Goal: Task Accomplishment & Management: Use online tool/utility

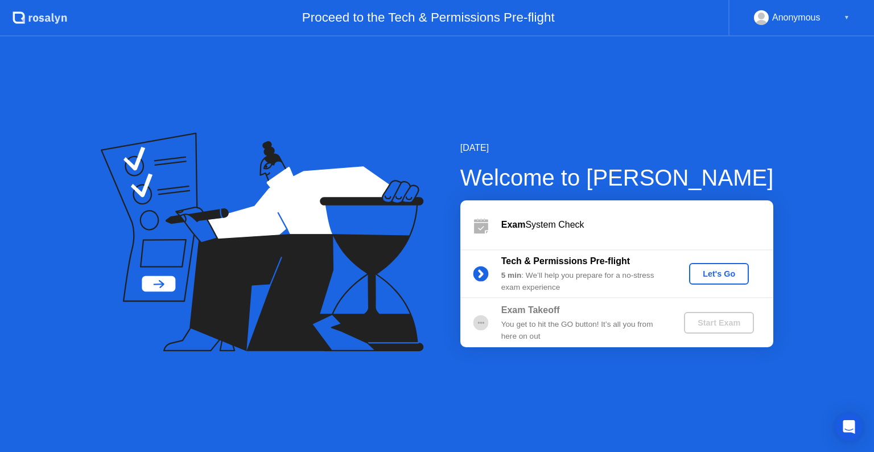
click at [727, 276] on div "Let's Go" at bounding box center [718, 273] width 51 height 9
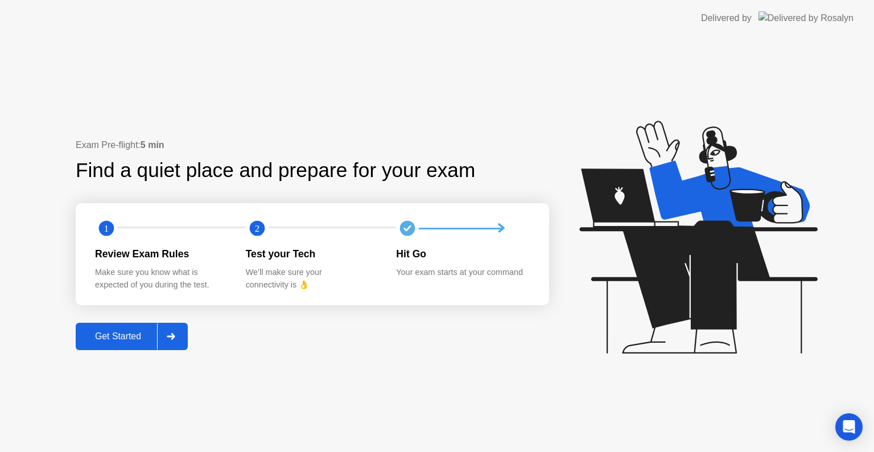
click at [132, 343] on button "Get Started" at bounding box center [132, 335] width 112 height 27
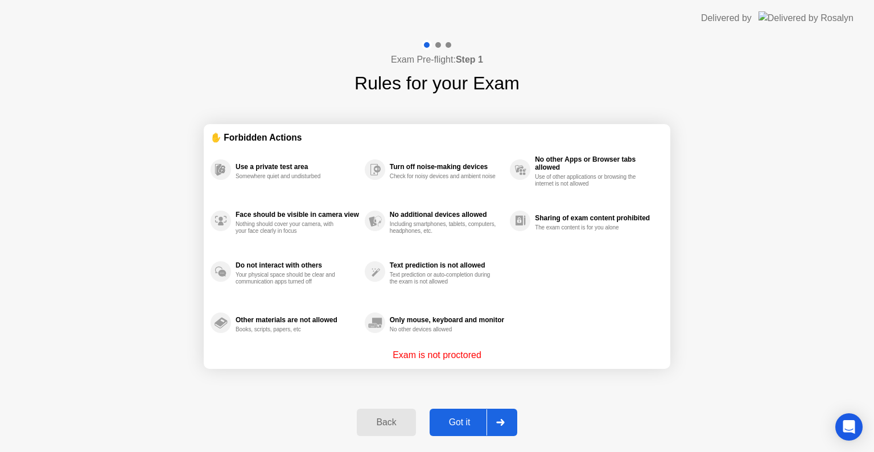
click at [460, 423] on div "Got it" at bounding box center [459, 422] width 53 height 10
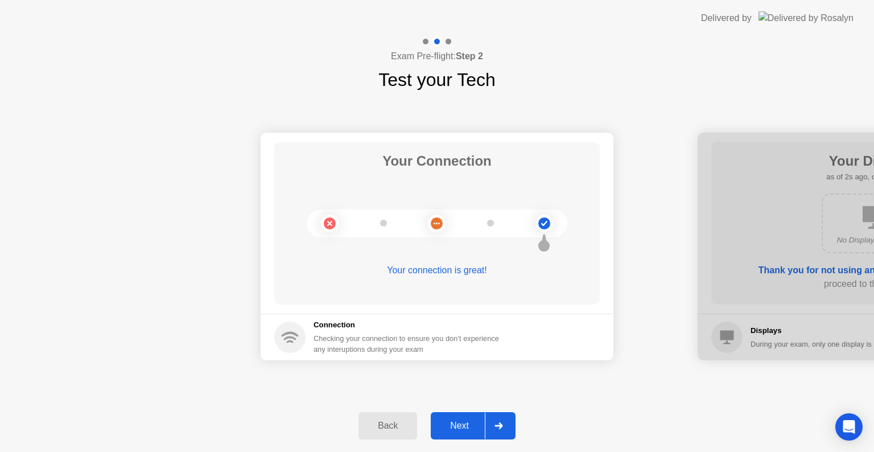
click at [460, 420] on div "Next" at bounding box center [459, 425] width 51 height 10
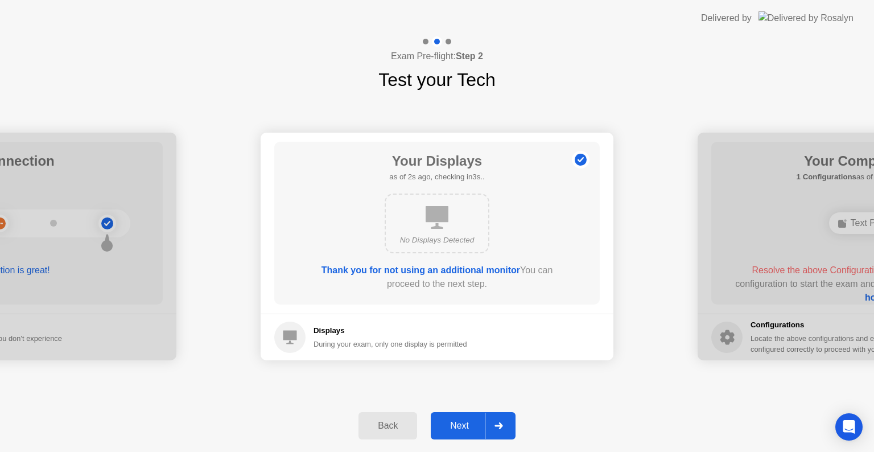
click at [460, 420] on div "Next" at bounding box center [459, 425] width 51 height 10
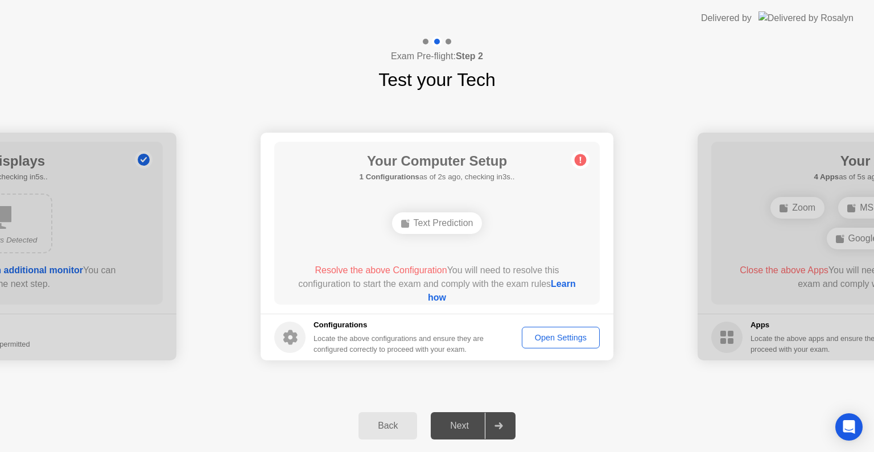
click at [460, 231] on div "Text Prediction" at bounding box center [437, 223] width 90 height 22
click at [548, 334] on div "Open Settings" at bounding box center [560, 337] width 70 height 9
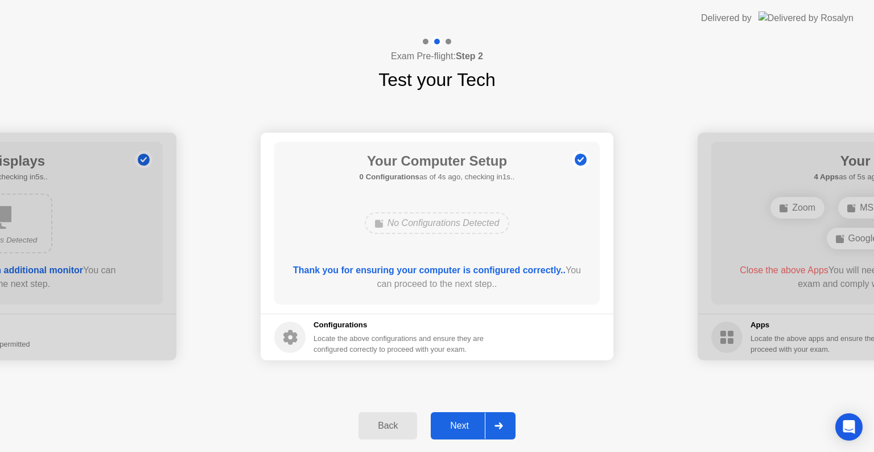
click at [462, 420] on div "Next" at bounding box center [459, 425] width 51 height 10
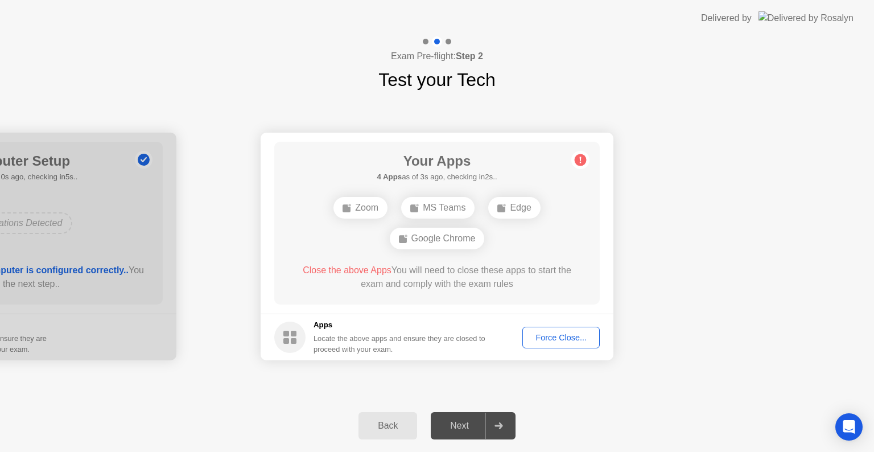
click at [551, 338] on div "Force Close..." at bounding box center [560, 337] width 69 height 9
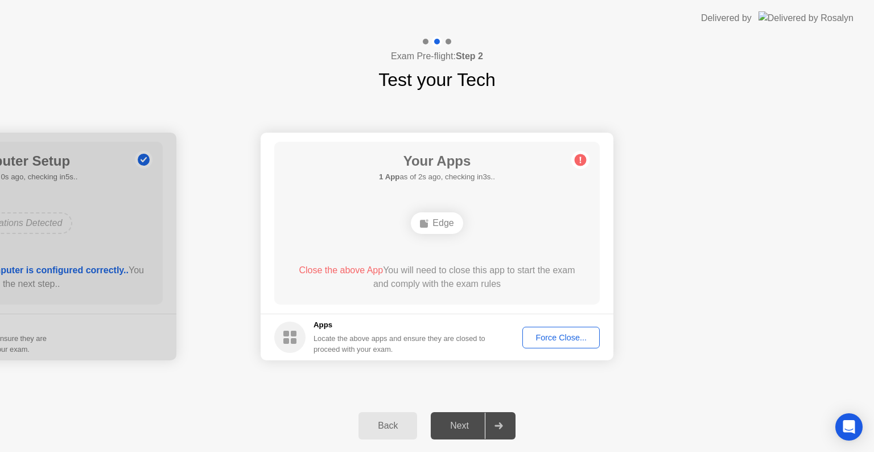
click at [533, 341] on div "Force Close..." at bounding box center [560, 337] width 69 height 9
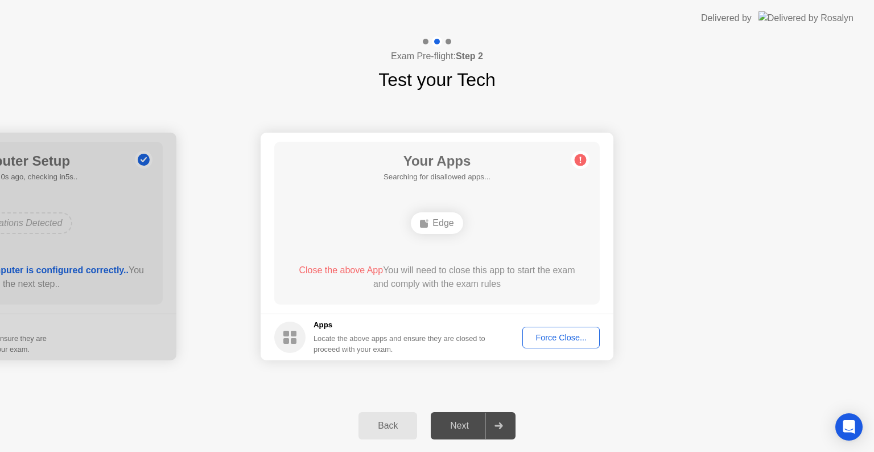
click at [583, 159] on circle at bounding box center [580, 160] width 12 height 12
click at [545, 341] on div "Force Close..." at bounding box center [560, 337] width 69 height 9
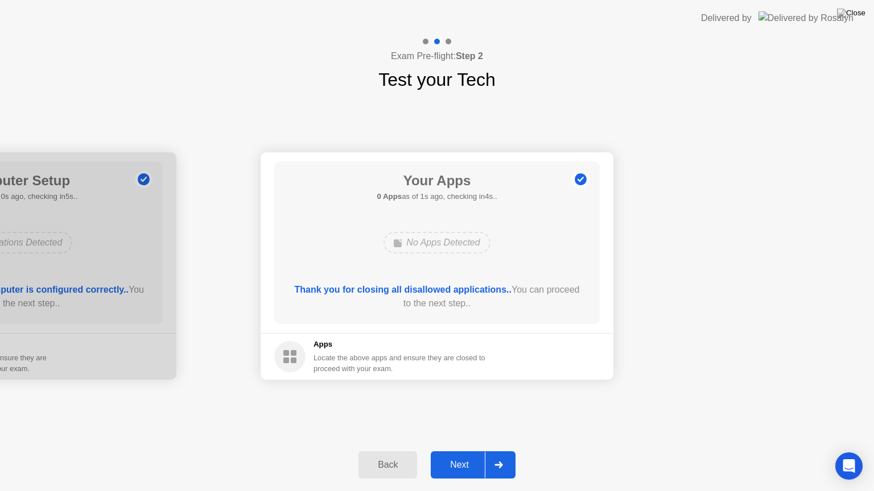
click at [457, 451] on div "Next" at bounding box center [459, 465] width 51 height 10
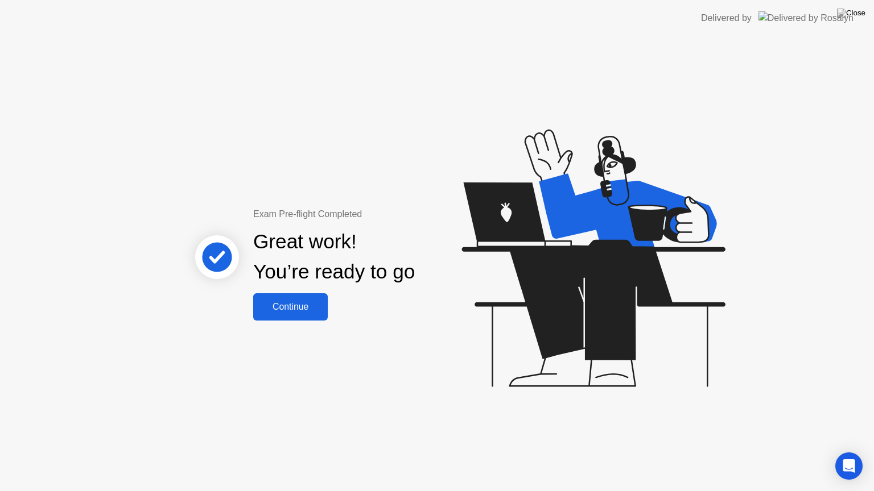
click at [282, 306] on div "Continue" at bounding box center [290, 307] width 68 height 10
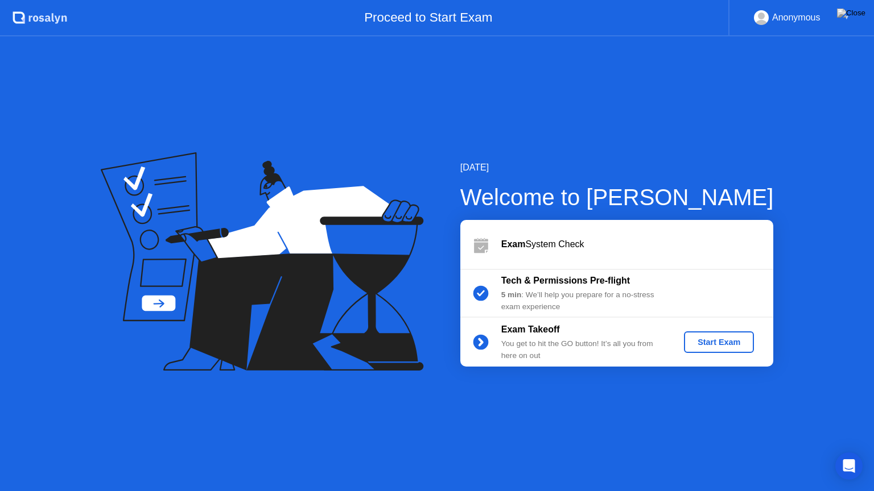
click at [711, 339] on div "Start Exam" at bounding box center [718, 342] width 61 height 9
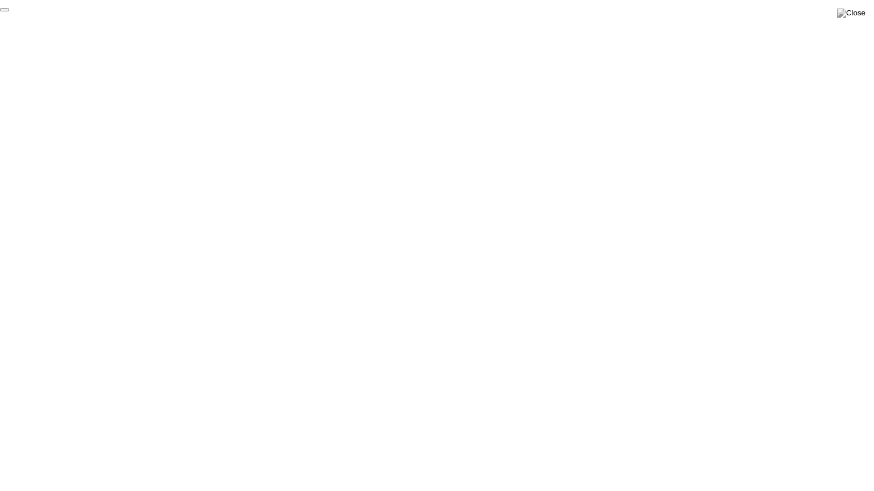
click div "End Proctoring Session"
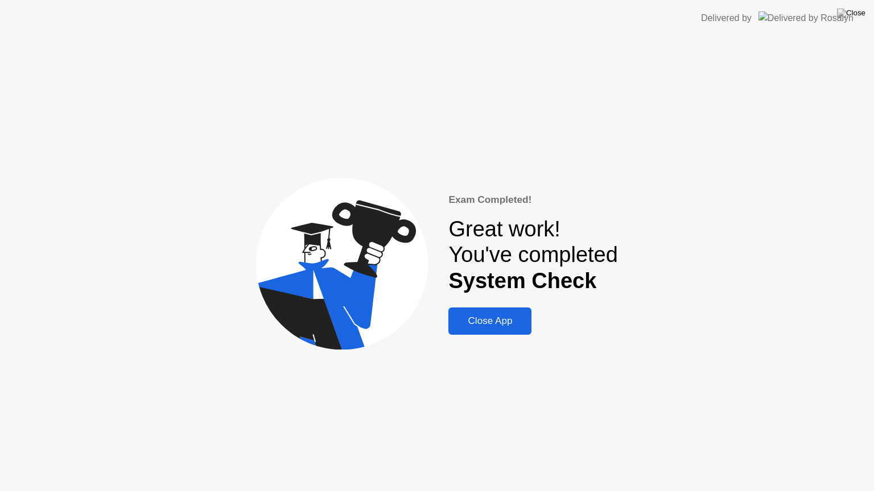
click at [498, 327] on div "Close App" at bounding box center [490, 321] width 76 height 11
